Goal: Task Accomplishment & Management: Manage account settings

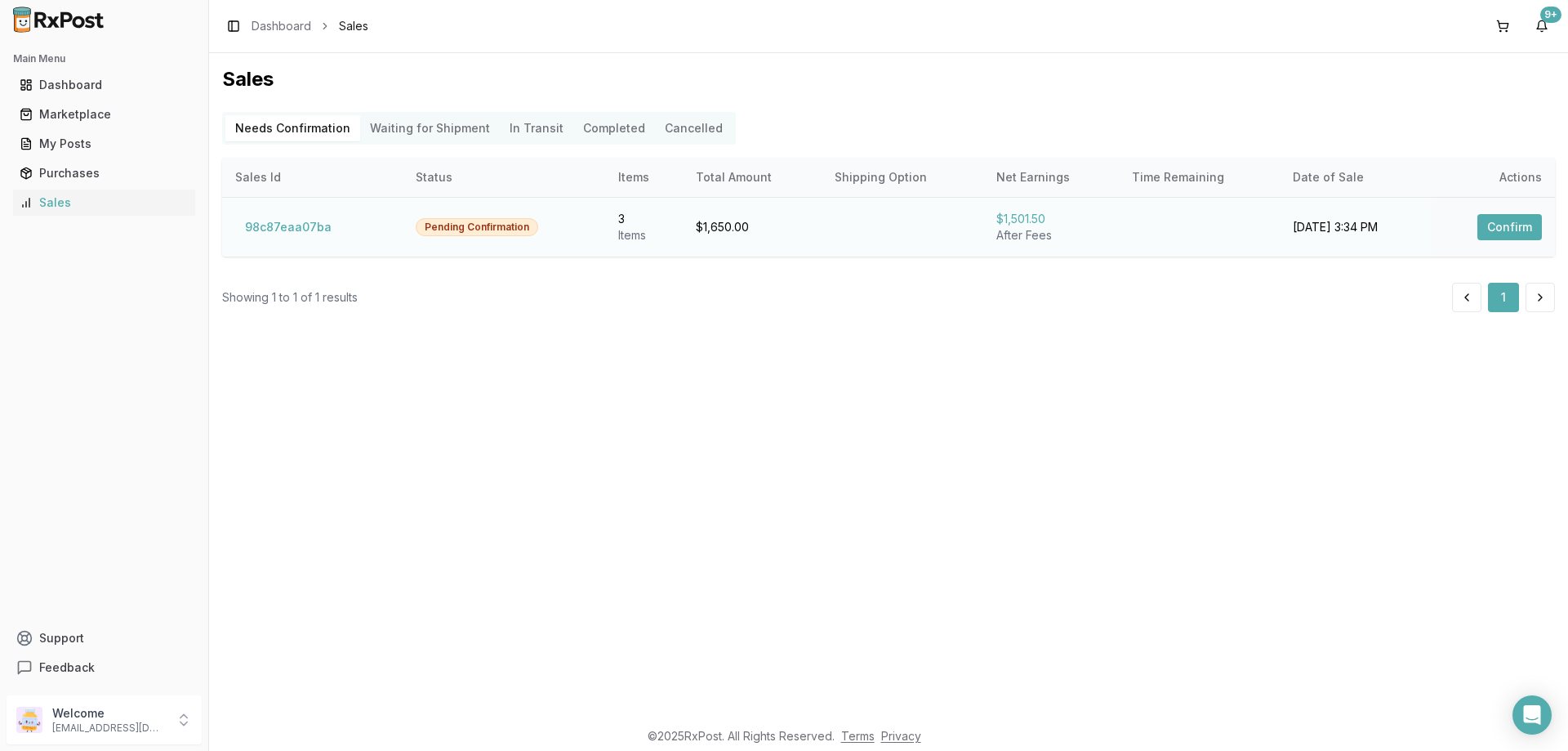
click at [1520, 230] on button "Confirm" at bounding box center [1509, 227] width 65 height 26
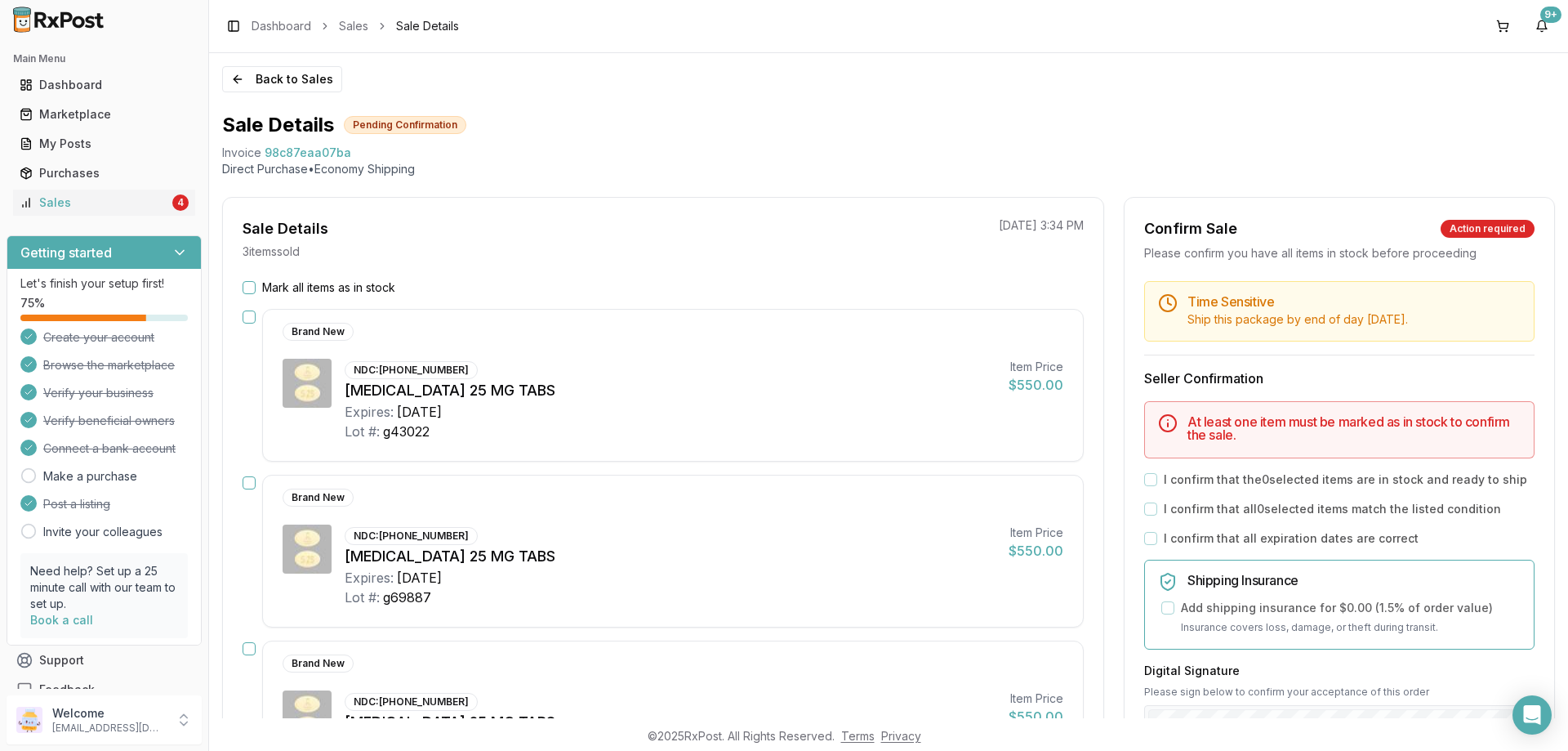
click at [1497, 300] on h5 "Time Sensitive" at bounding box center [1354, 301] width 334 height 13
click at [242, 293] on div "Mark all items as in stock Brand New NDC: [PHONE_NUMBER] [MEDICAL_DATA] 25 MG T…" at bounding box center [663, 617] width 880 height 675
click at [251, 293] on div "Mark all items as in stock" at bounding box center [662, 287] width 841 height 16
click at [251, 288] on button "Mark all items as in stock" at bounding box center [248, 287] width 13 height 13
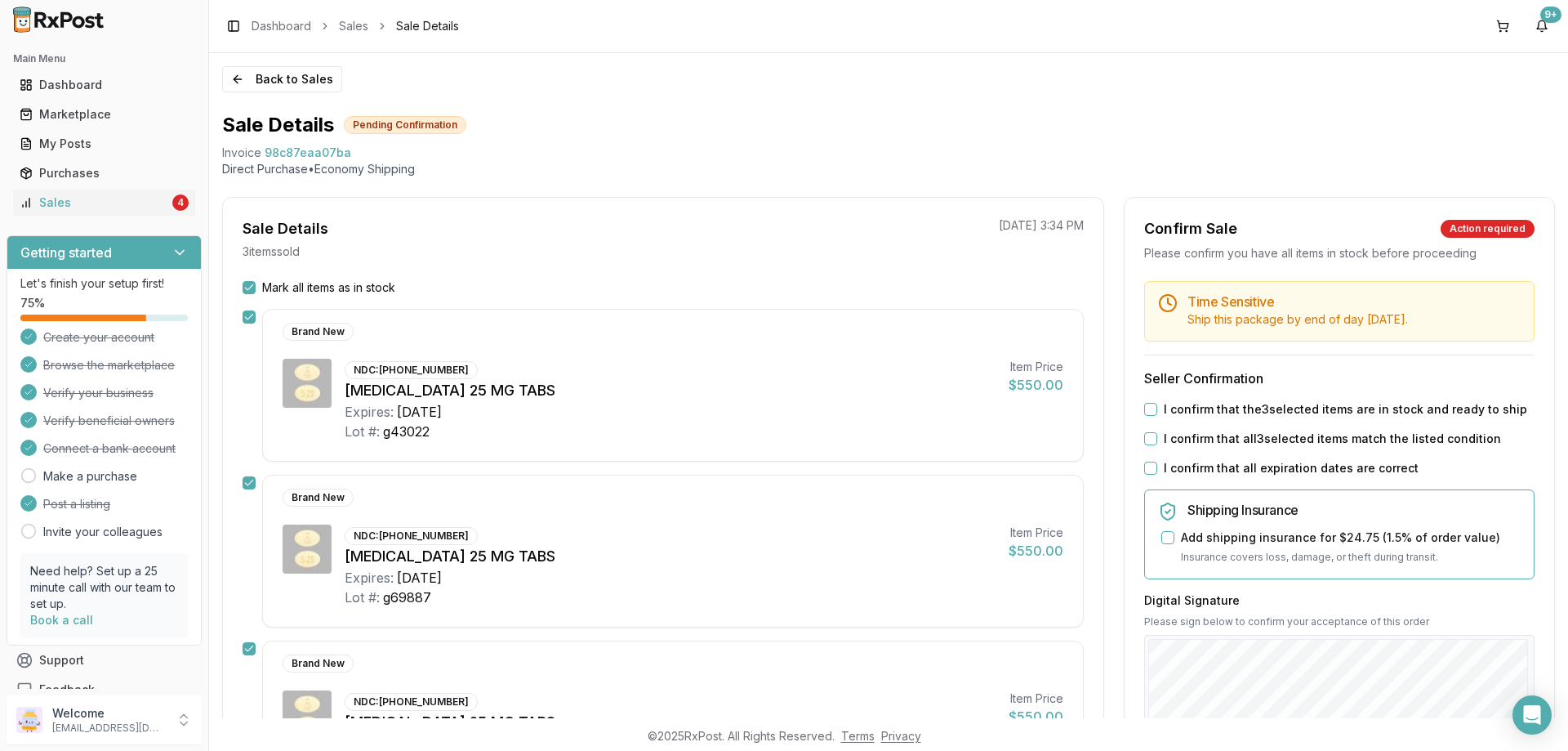
scroll to position [300, 0]
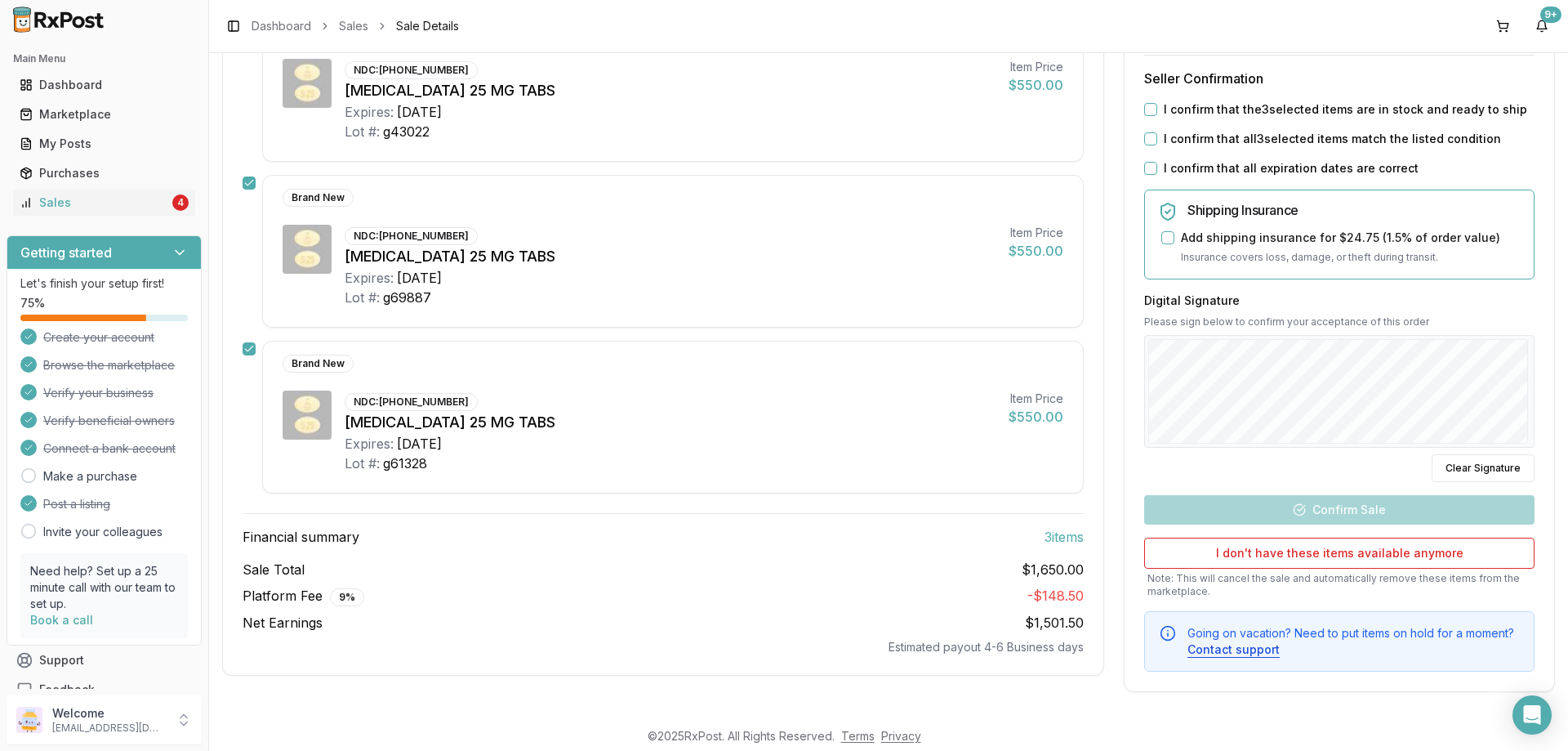
drag, startPoint x: 1147, startPoint y: 108, endPoint x: 1138, endPoint y: 130, distance: 23.8
click at [1146, 111] on button "I confirm that the 3 selected items are in stock and ready to ship" at bounding box center [1150, 109] width 13 height 13
click at [1144, 144] on button "I confirm that all 3 selected items match the listed condition" at bounding box center [1150, 138] width 13 height 13
drag, startPoint x: 1153, startPoint y: 168, endPoint x: 1176, endPoint y: 194, distance: 34.7
click at [1160, 170] on div "I confirm that all expiration dates are correct" at bounding box center [1339, 168] width 390 height 16
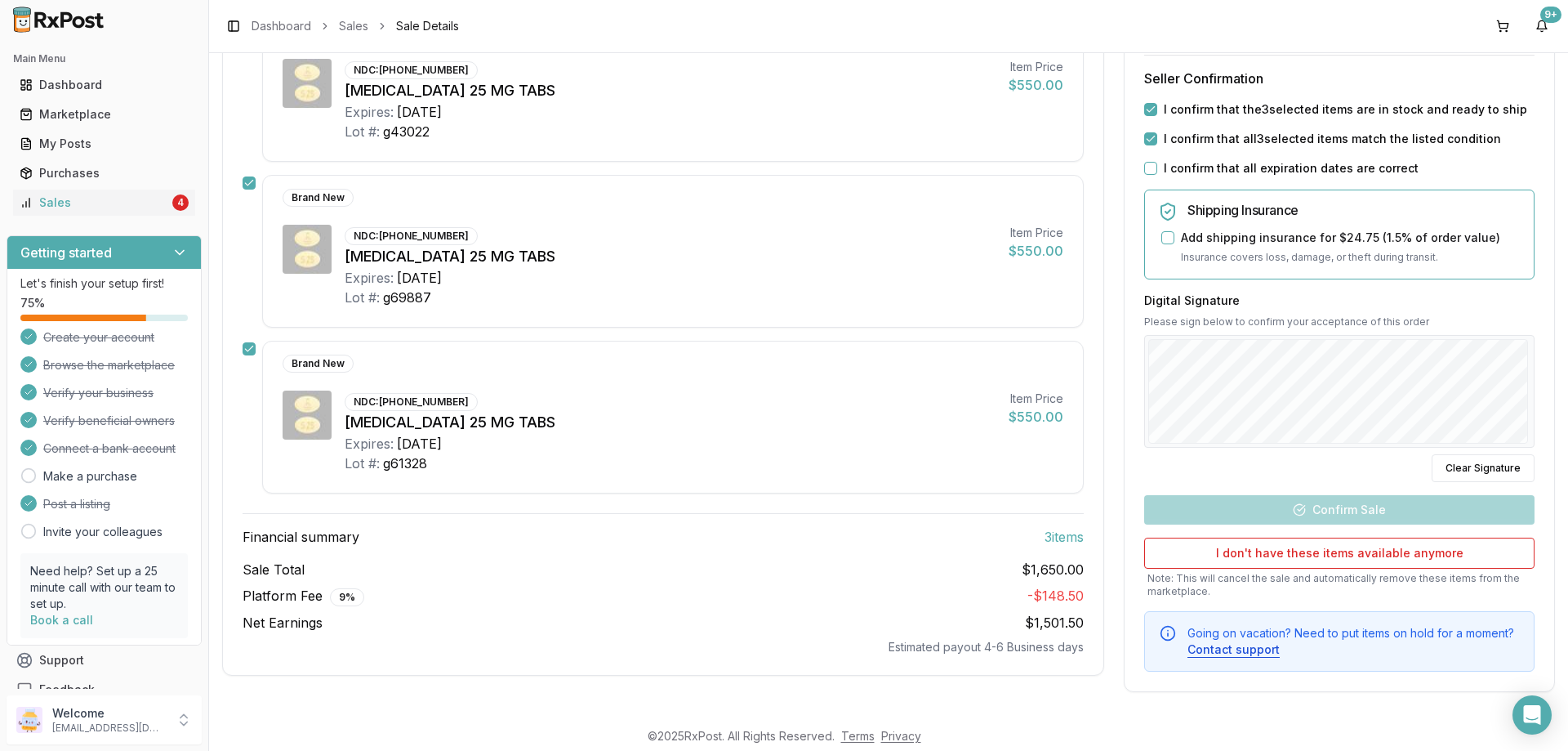
click at [1151, 168] on button "I confirm that all expiration dates are correct" at bounding box center [1150, 168] width 13 height 13
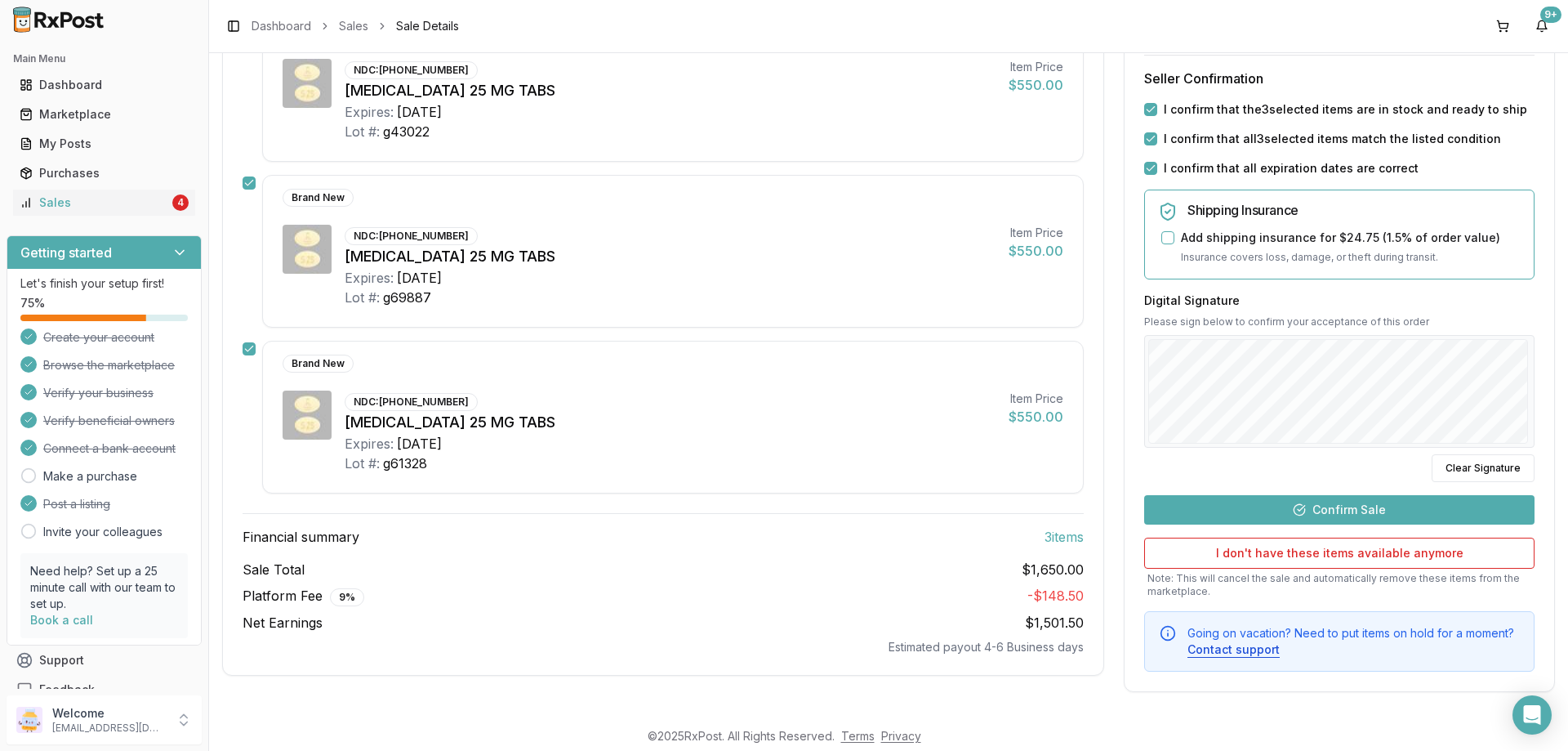
click at [1380, 505] on button "Confirm Sale" at bounding box center [1339, 509] width 390 height 29
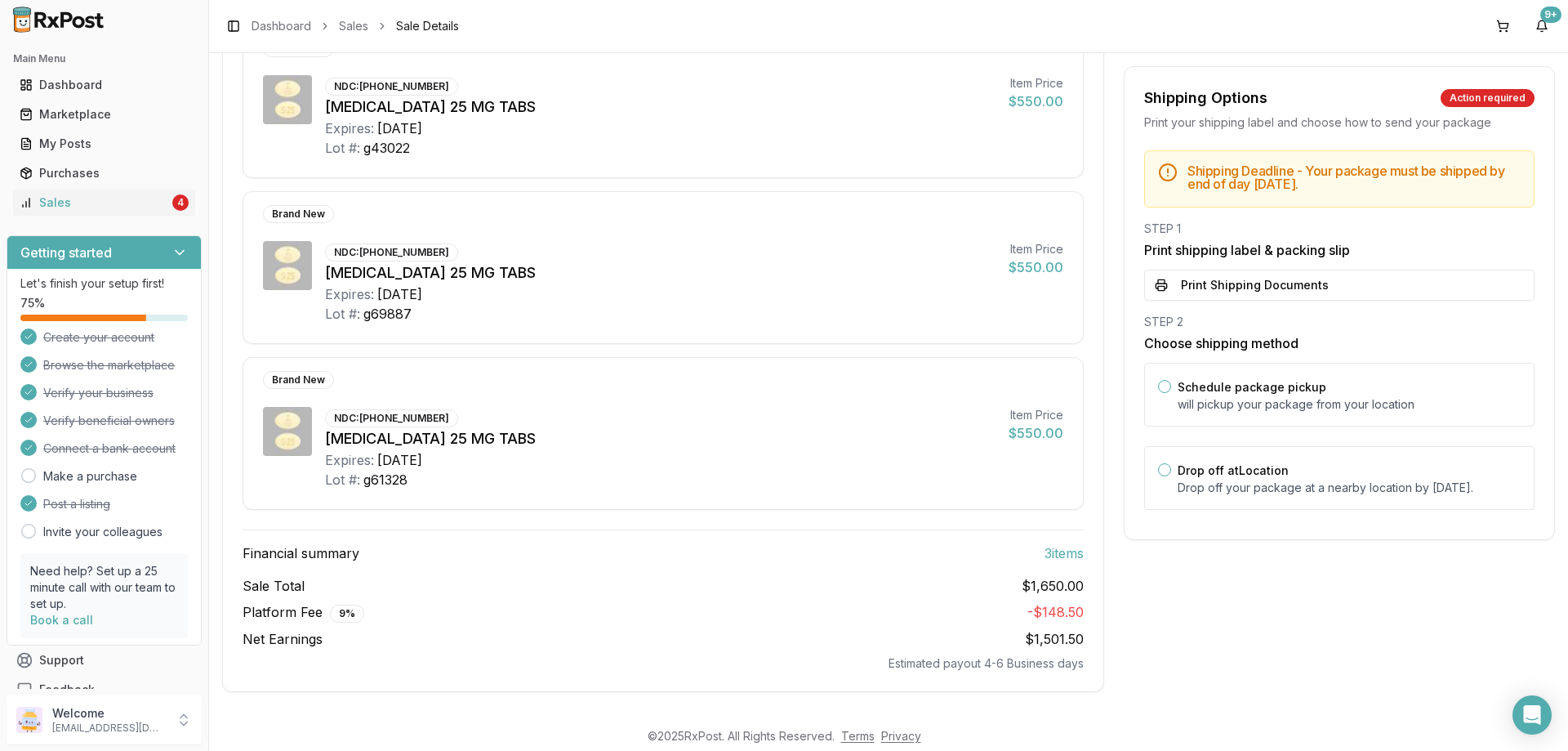
scroll to position [254, 0]
click at [1200, 280] on button "Print Shipping Documents" at bounding box center [1339, 285] width 390 height 31
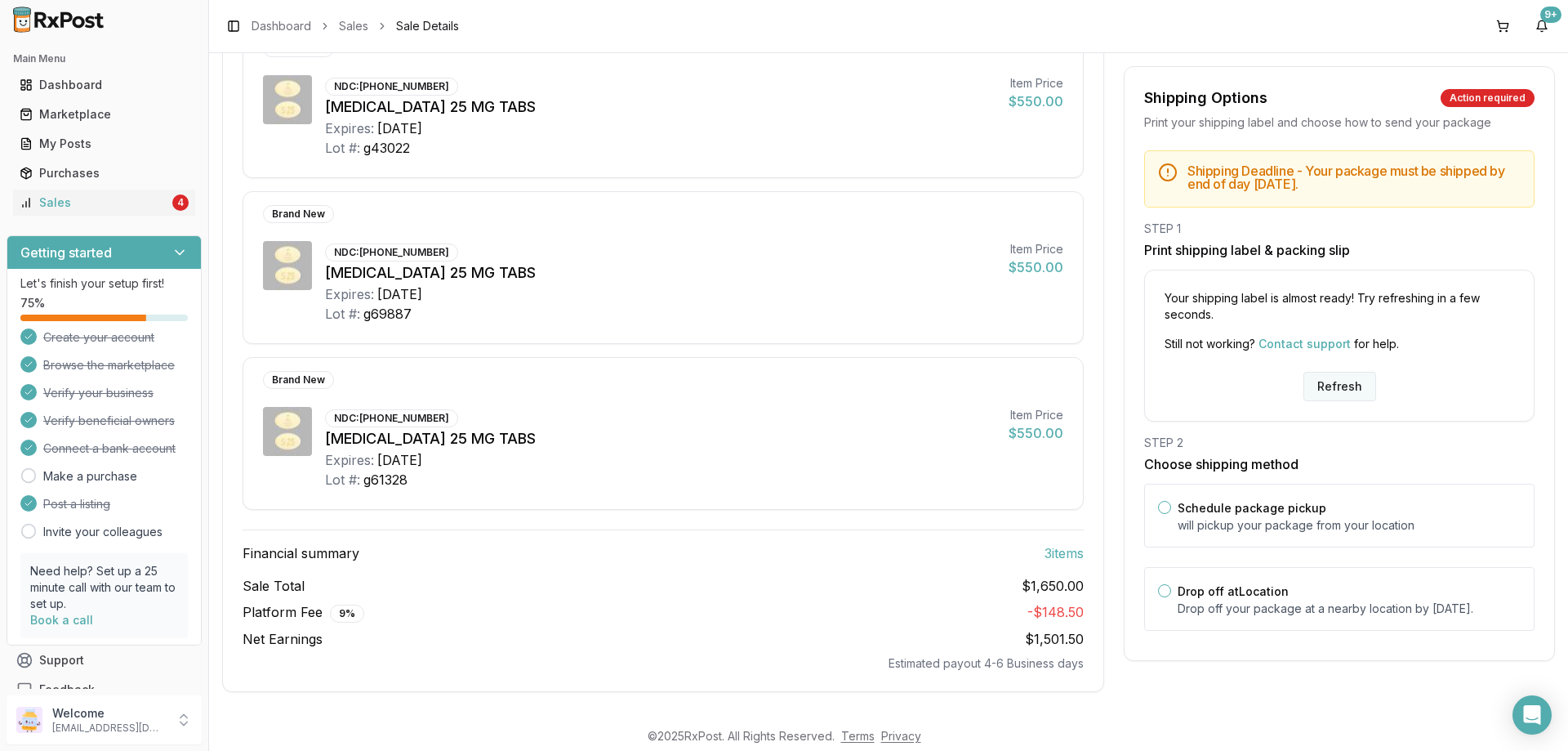
click at [1320, 375] on button "Refresh" at bounding box center [1339, 386] width 73 height 29
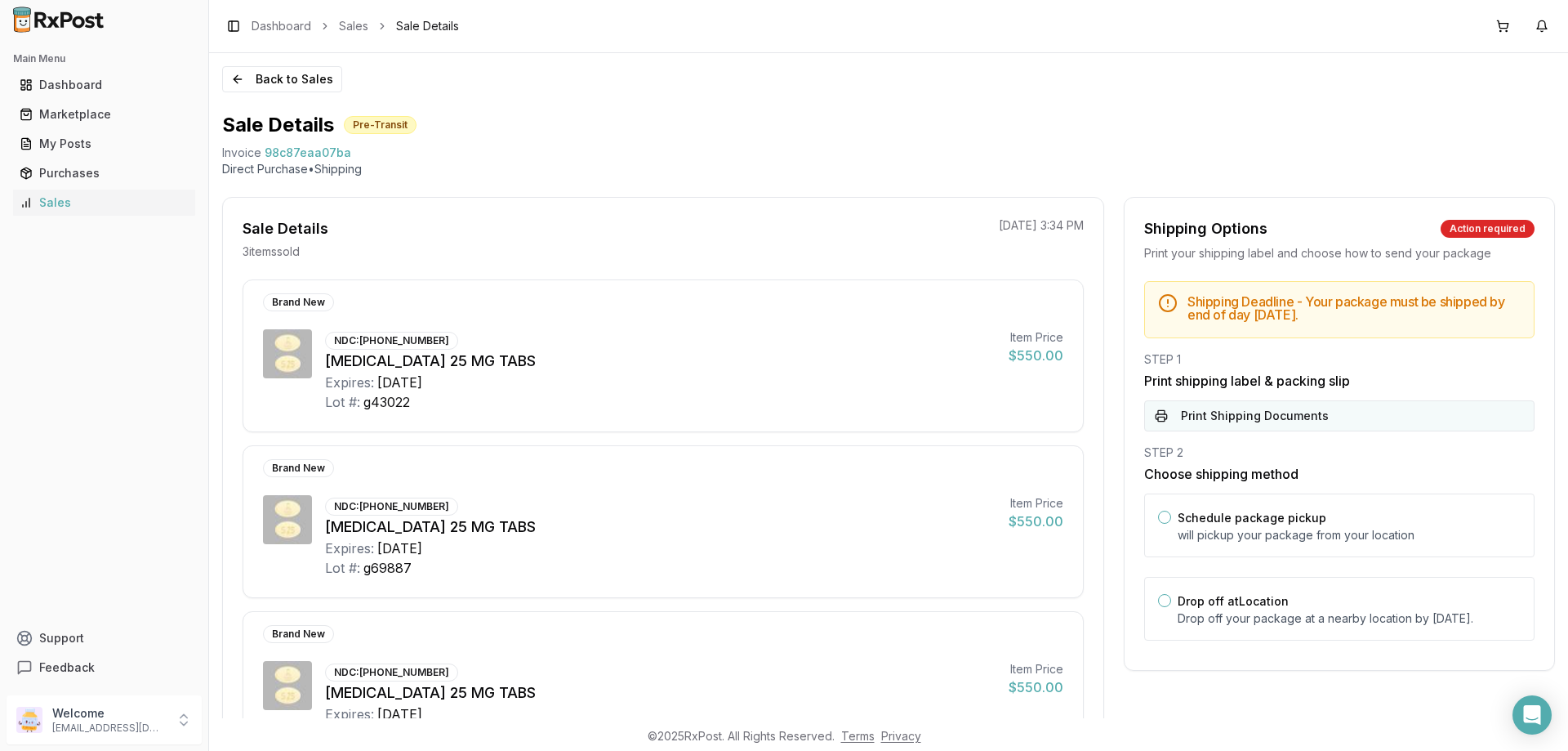
click at [1254, 408] on button "Print Shipping Documents" at bounding box center [1339, 416] width 390 height 31
